Goal: Check status: Check status

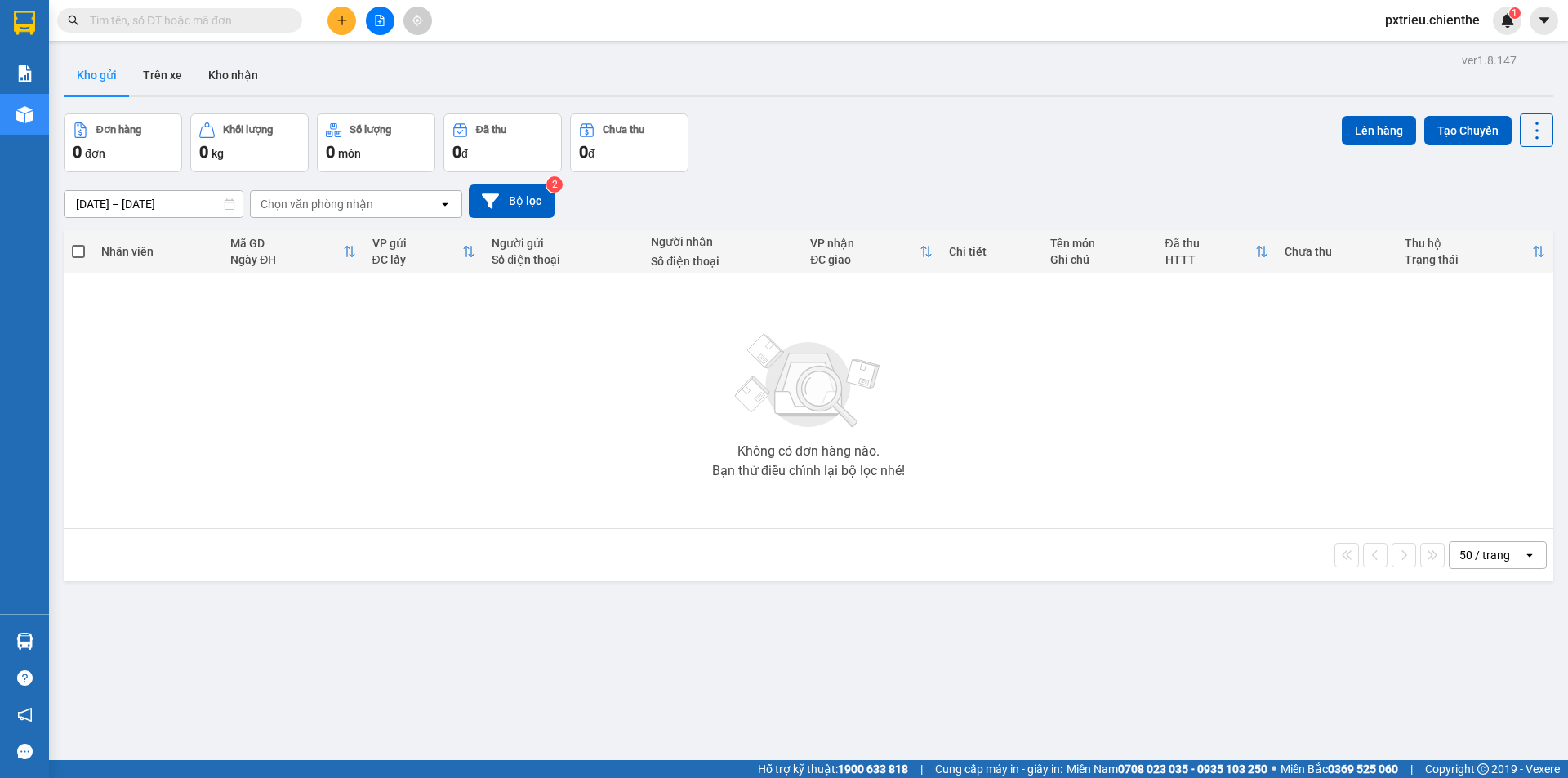
paste input "0976307086"
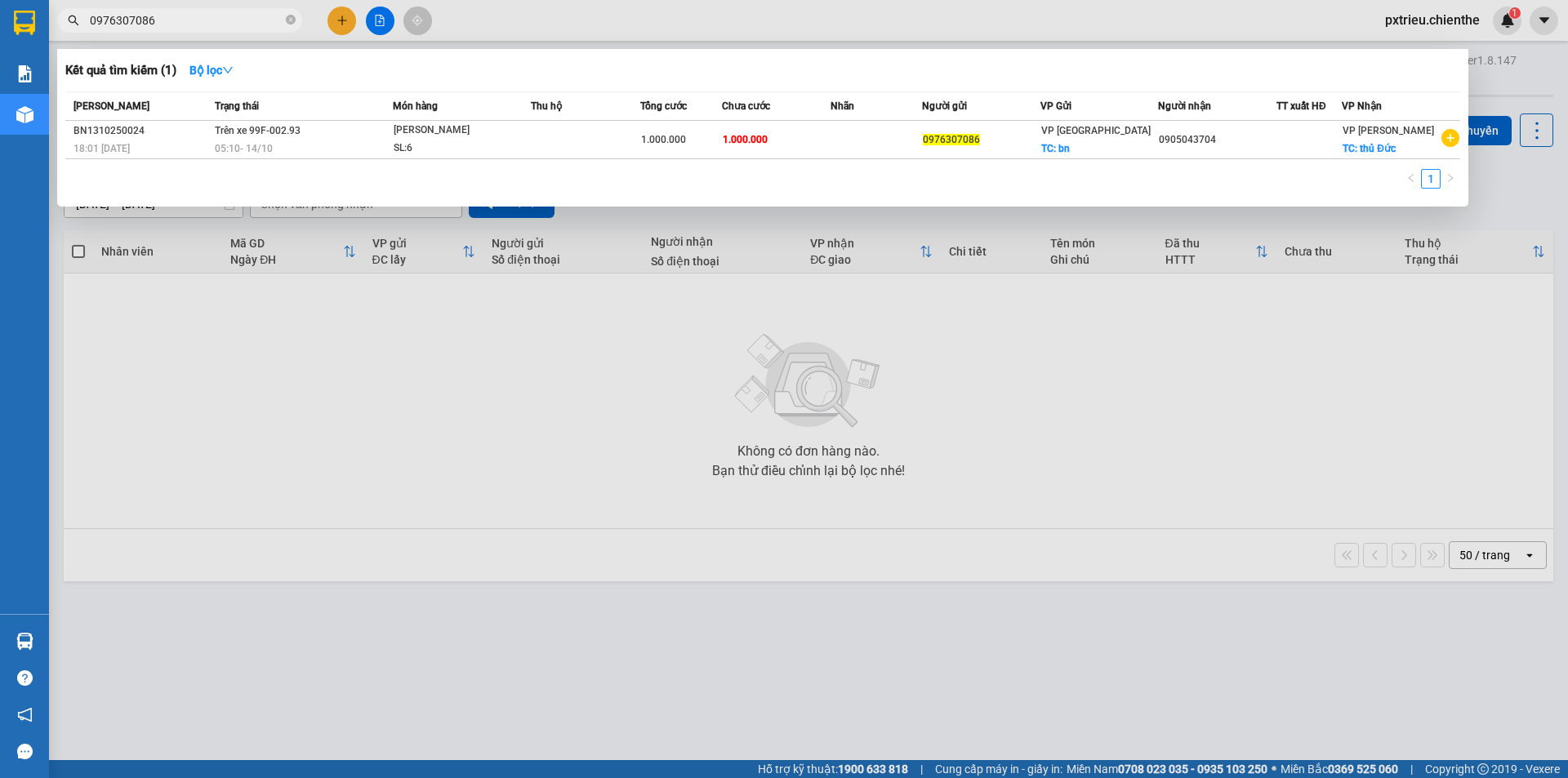
type input "0976307086"
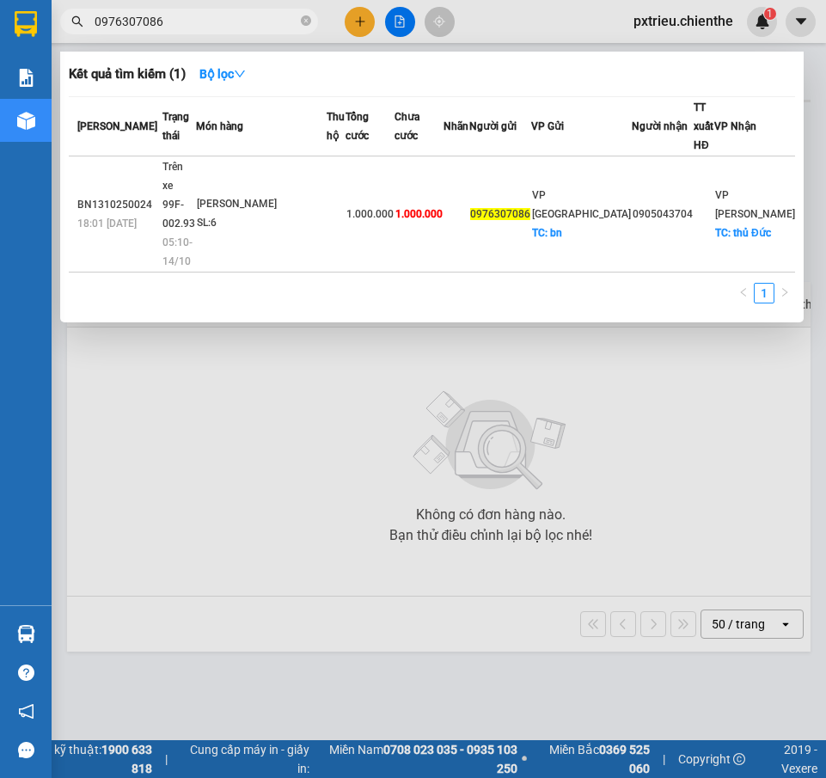
drag, startPoint x: 174, startPoint y: 13, endPoint x: 52, endPoint y: 27, distance: 122.8
click at [52, 27] on div "0976307086" at bounding box center [167, 22] width 335 height 26
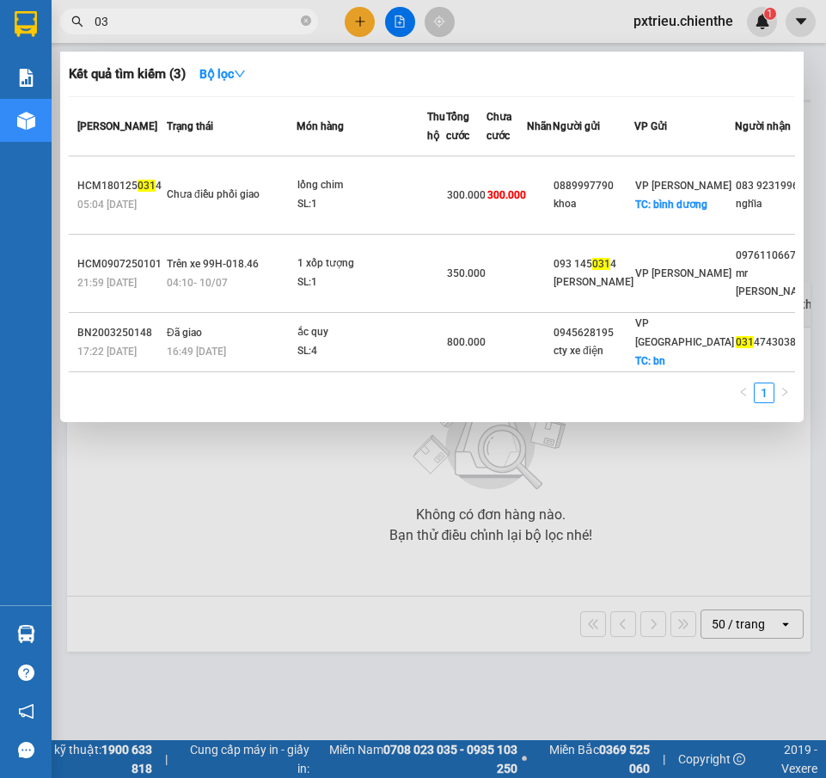
type input "0"
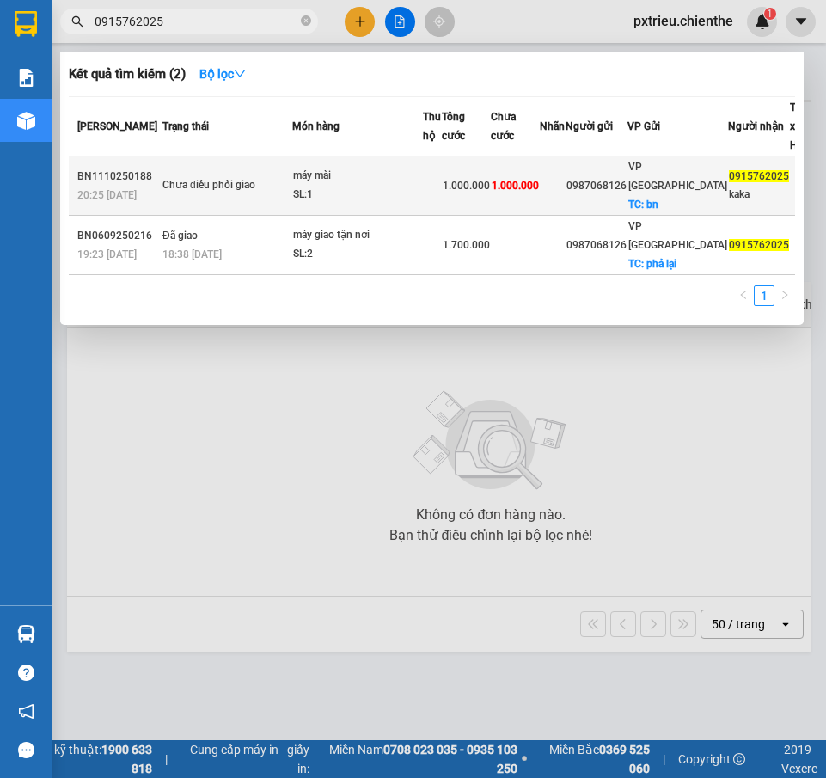
type input "0915762025"
click at [351, 216] on td "máy mài SL: 1" at bounding box center [357, 185] width 131 height 59
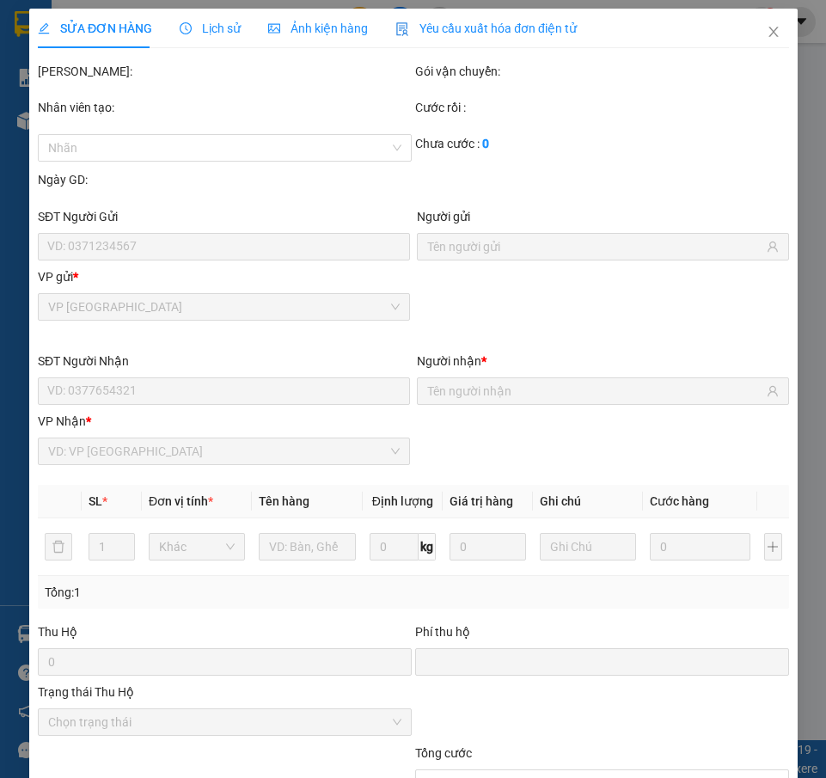
type input "0987068126"
type input "0915762025"
type input "kaka"
type input "0"
type input "1.000.000"
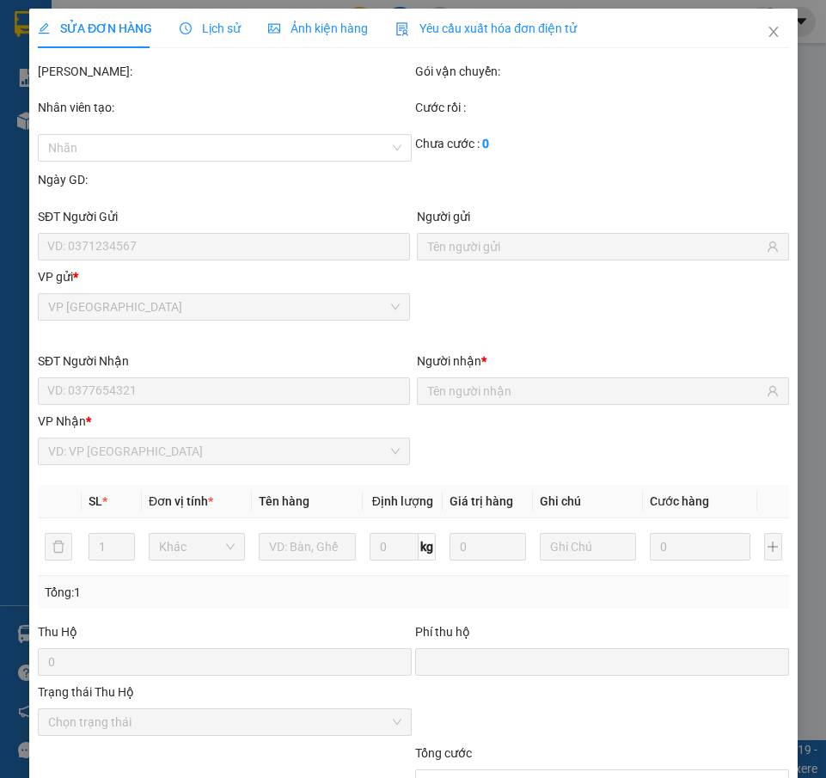
type input "1.000.000"
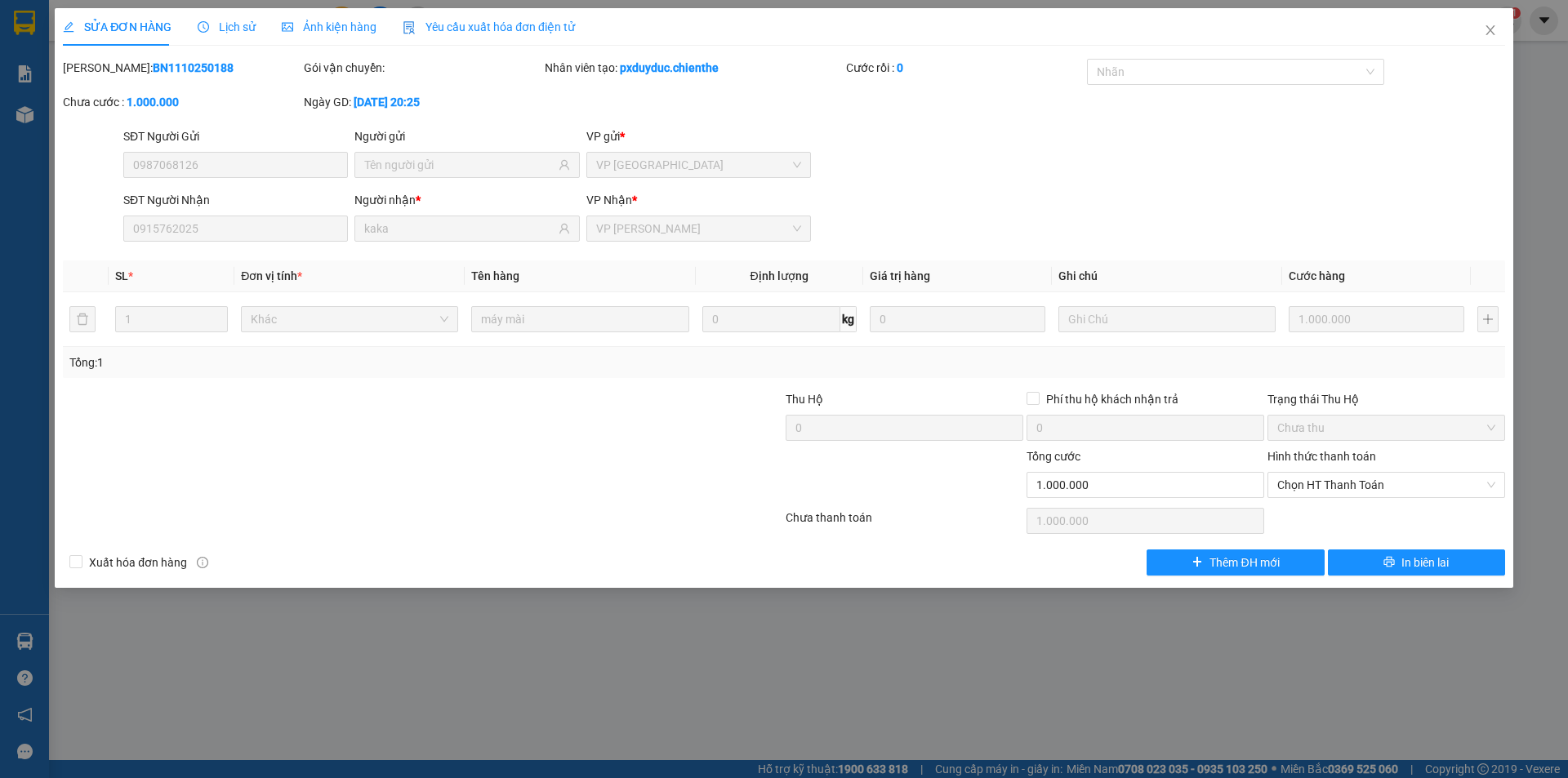
click at [235, 29] on span "Lịch sử" at bounding box center [226, 27] width 58 height 13
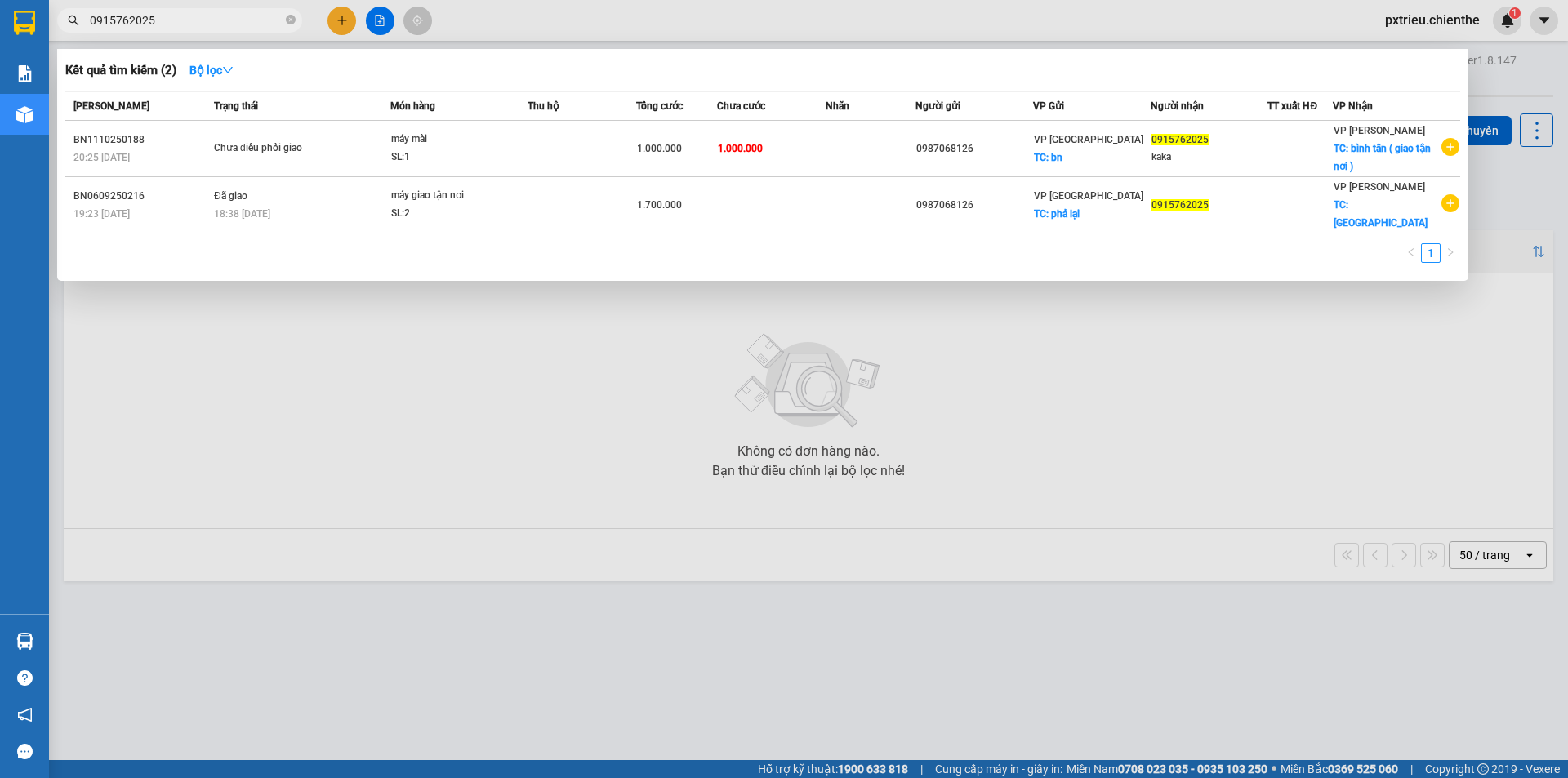
click at [182, 18] on input "0915762025" at bounding box center [186, 20] width 193 height 18
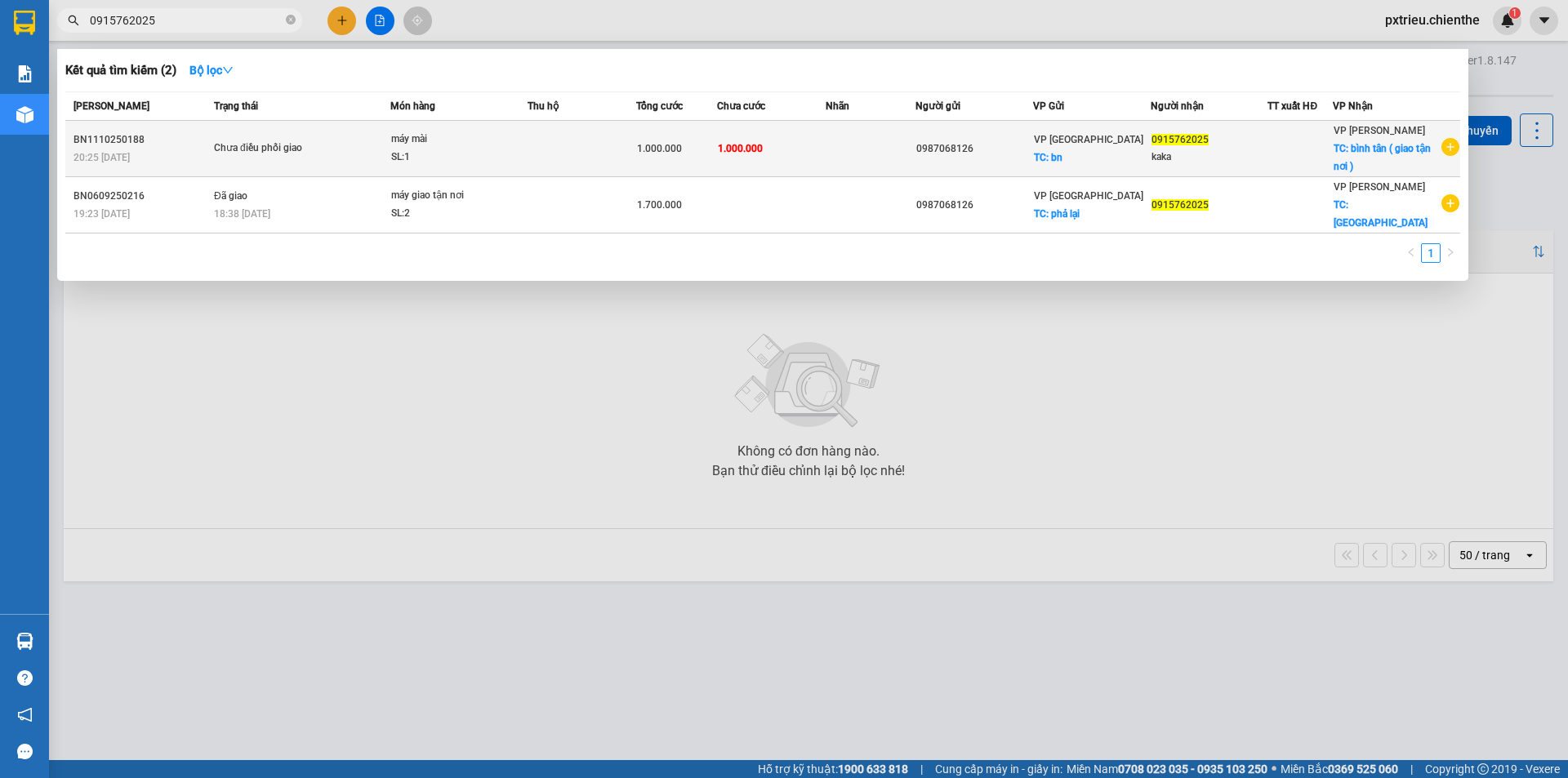
click at [243, 155] on div "Chưa điều phối giao" at bounding box center [275, 148] width 123 height 18
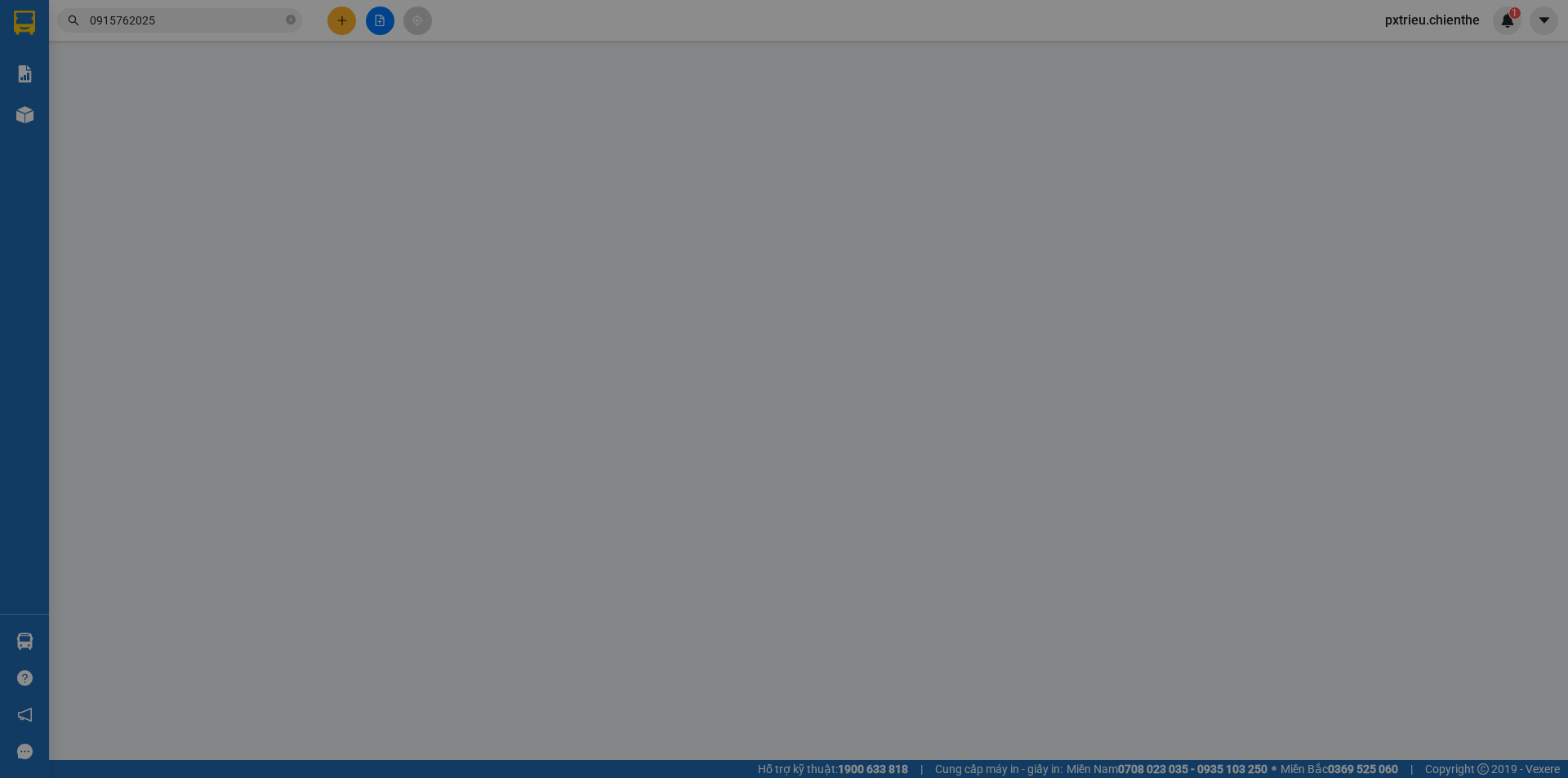
type input "0987068126"
type input "0915762025"
type input "kaka"
type input "0"
type input "1.000.000"
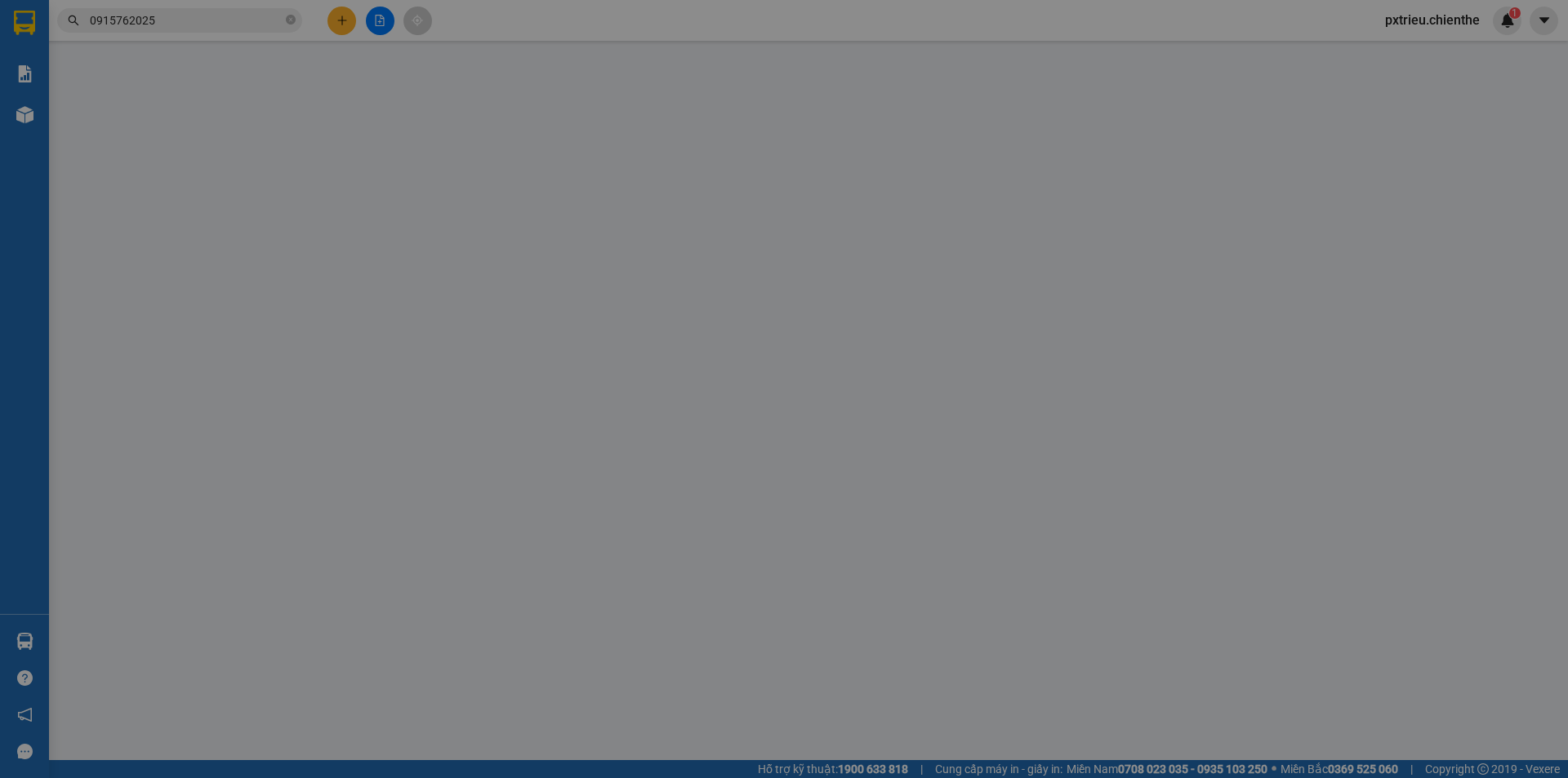
type input "1.000.000"
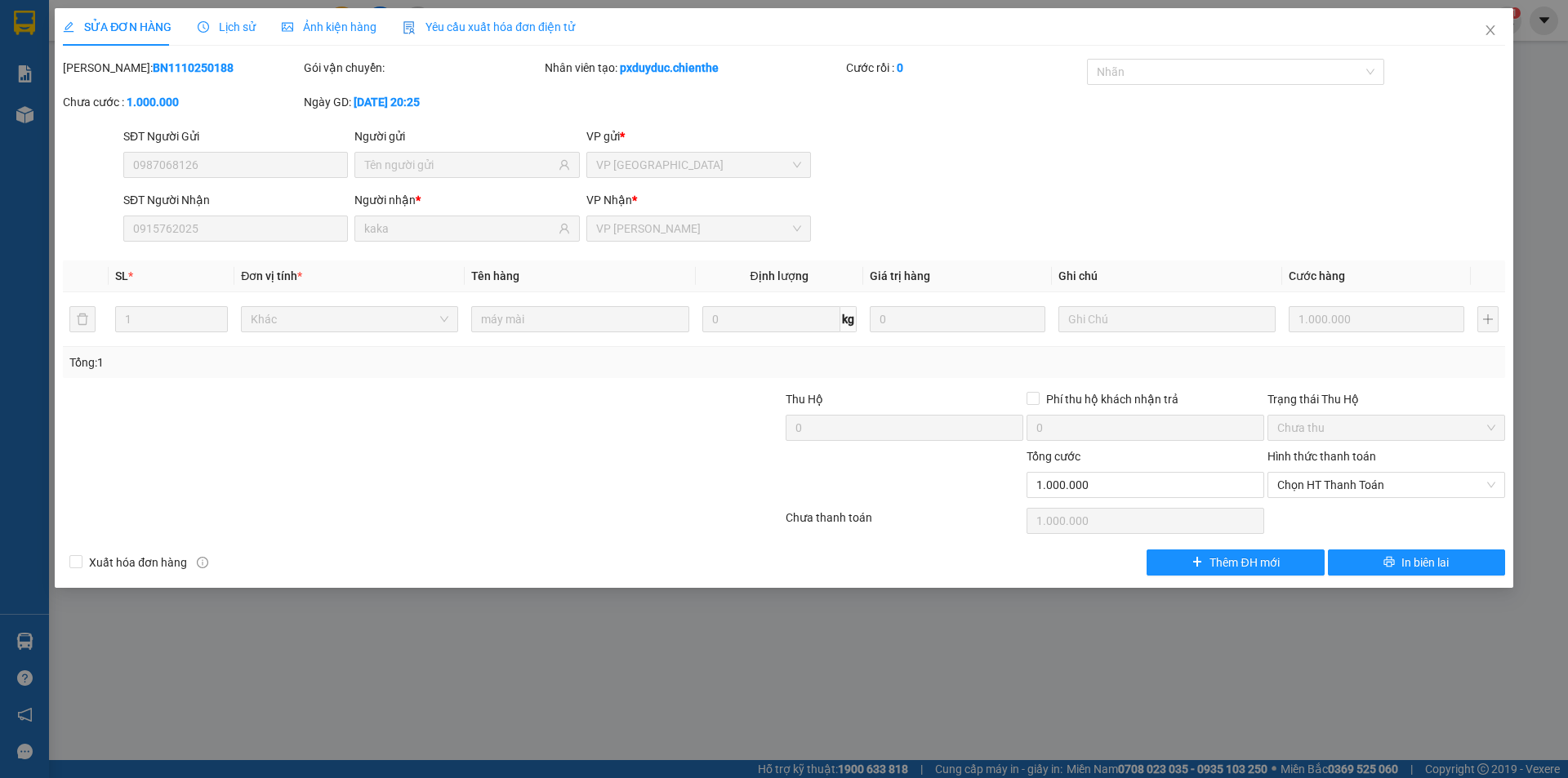
click at [229, 35] on div "Lịch sử" at bounding box center [226, 27] width 58 height 18
